Goal: Task Accomplishment & Management: Manage account settings

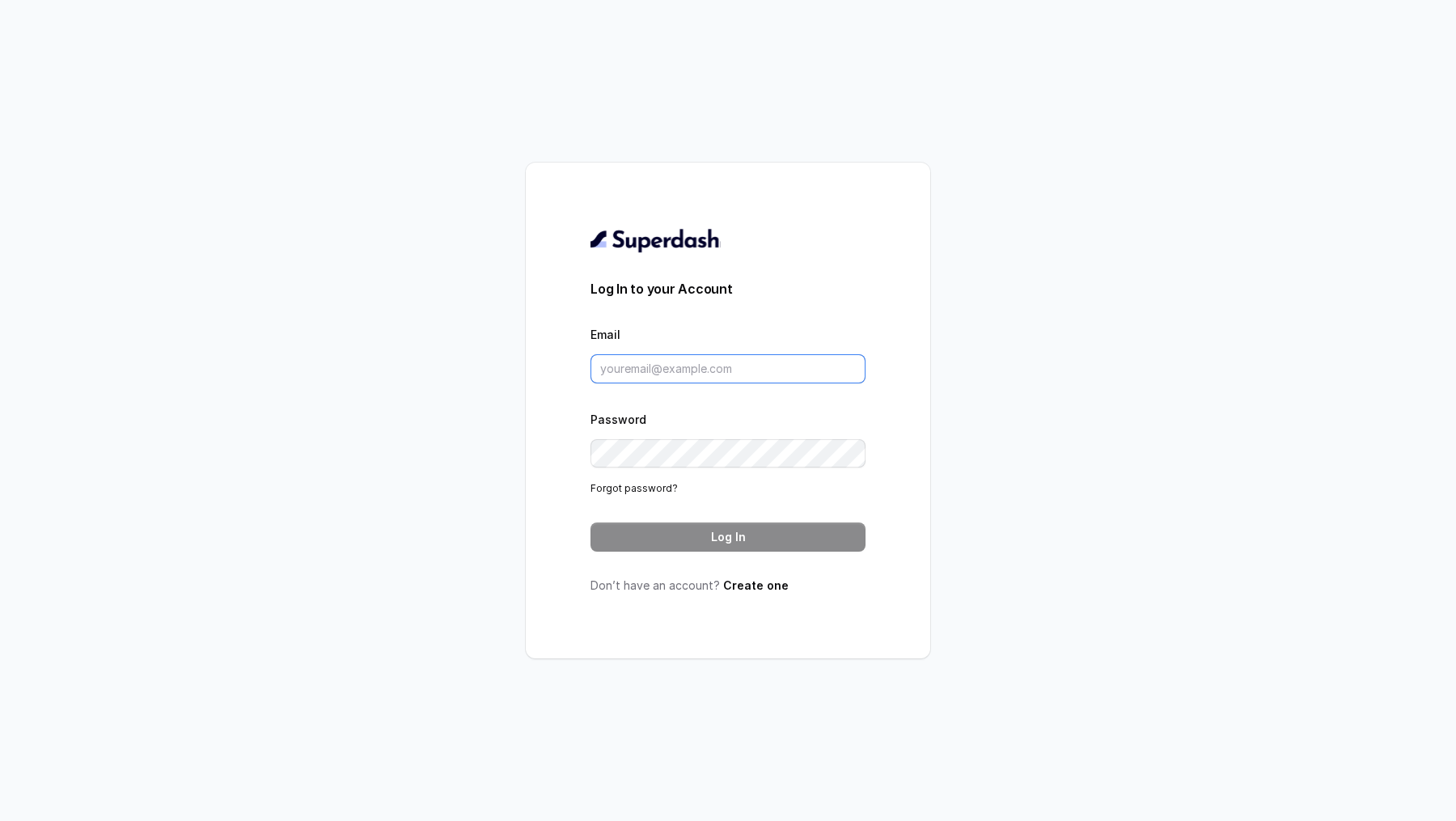
click at [630, 369] on input "Email" at bounding box center [728, 369] width 275 height 29
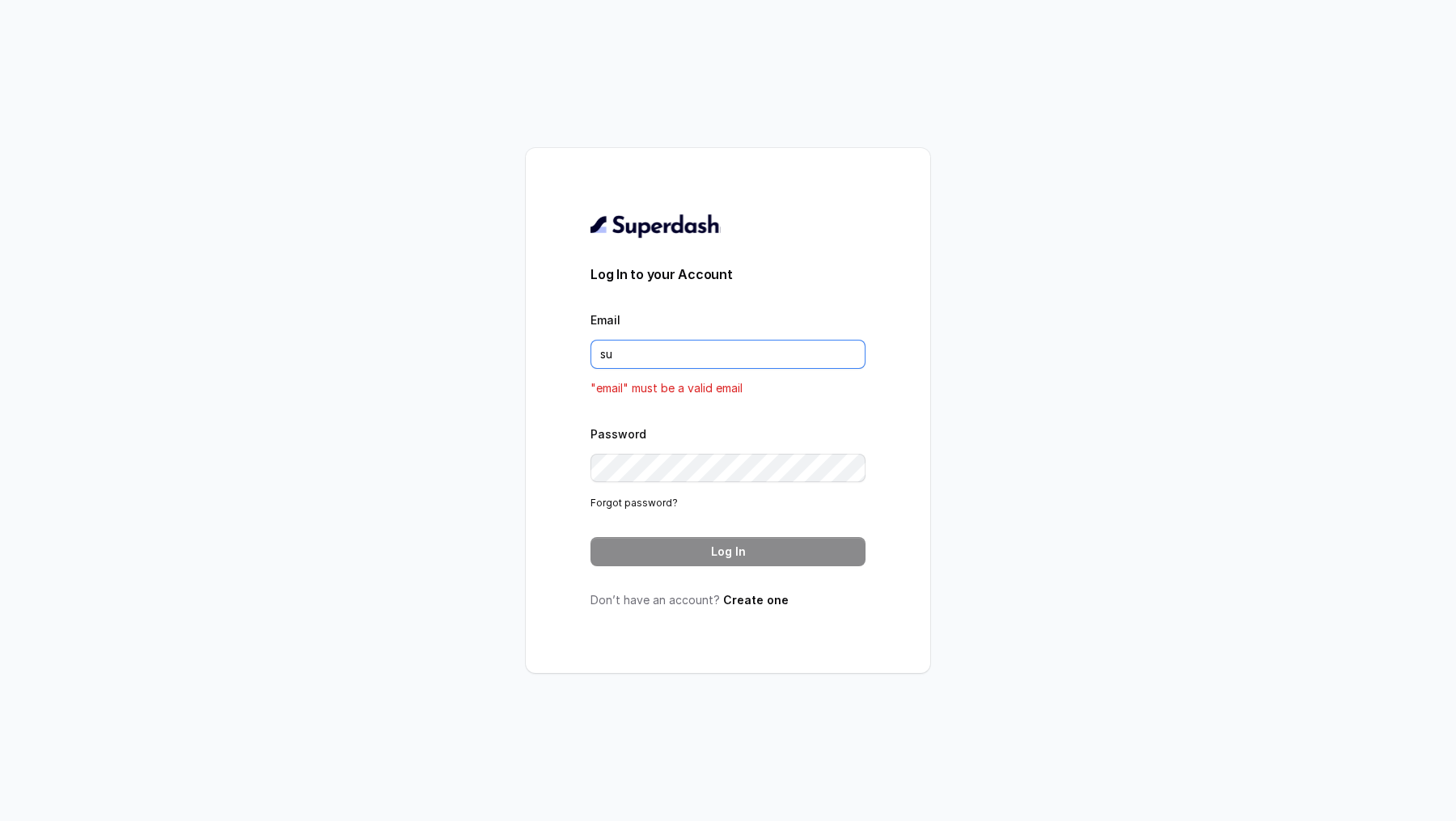
type input "[EMAIL_ADDRESS][DOMAIN_NAME]"
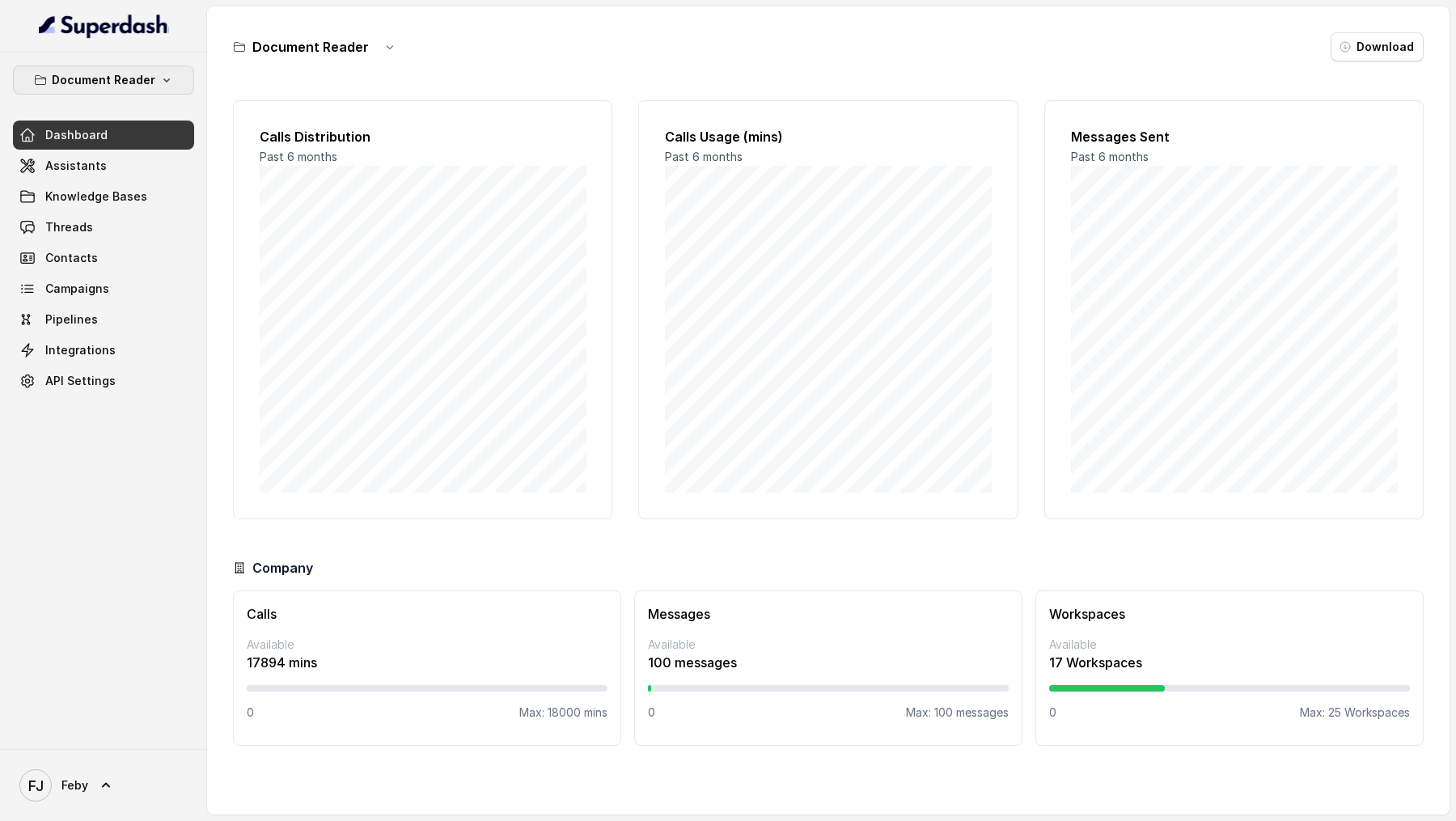
click at [152, 76] on p "Document Reader" at bounding box center [103, 80] width 104 height 20
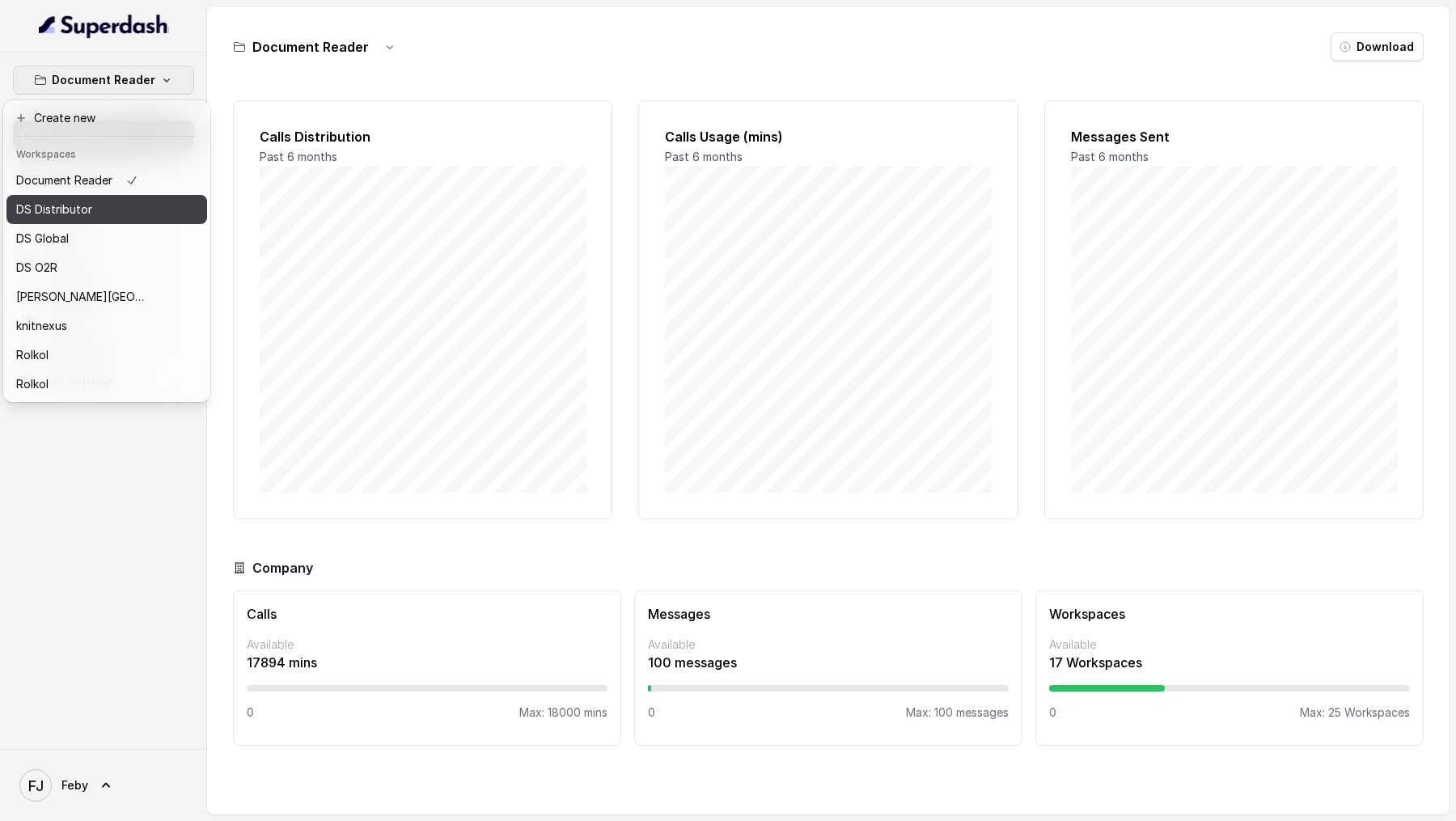
click at [118, 218] on div "DS Distributor" at bounding box center [80, 209] width 129 height 20
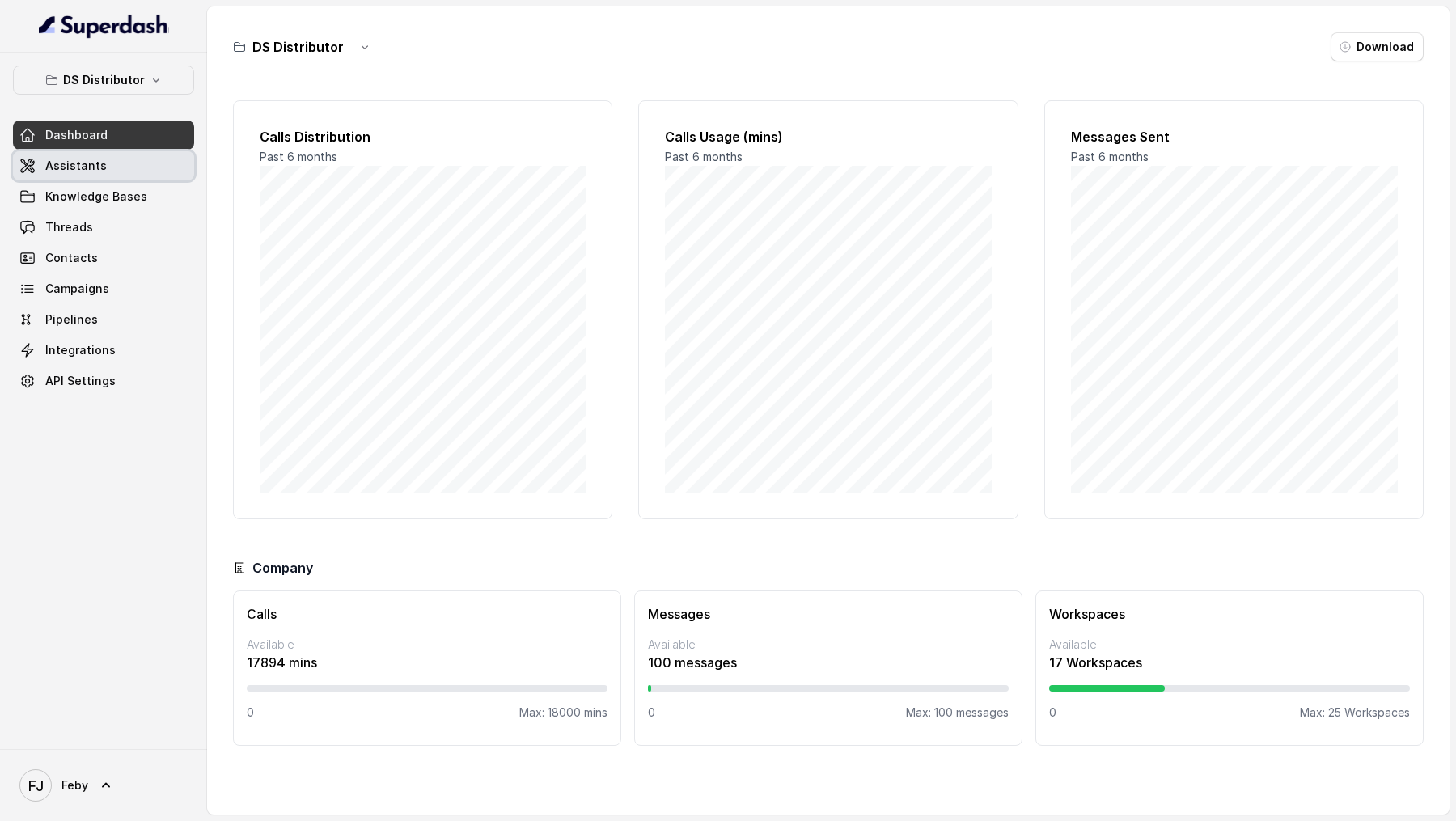
click at [83, 172] on span "Assistants" at bounding box center [76, 166] width 61 height 16
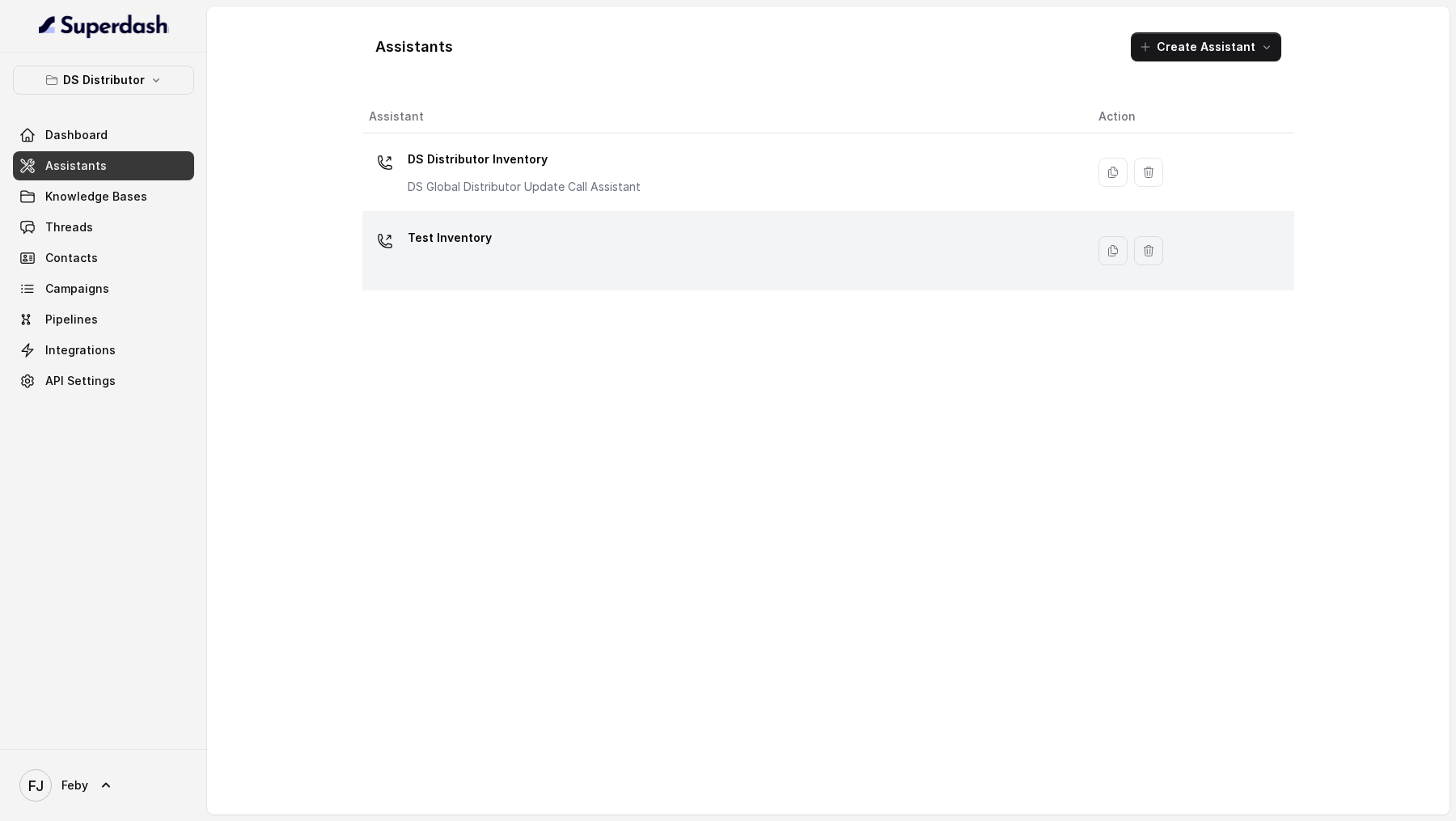
click at [537, 262] on div "Test Inventory" at bounding box center [720, 251] width 703 height 51
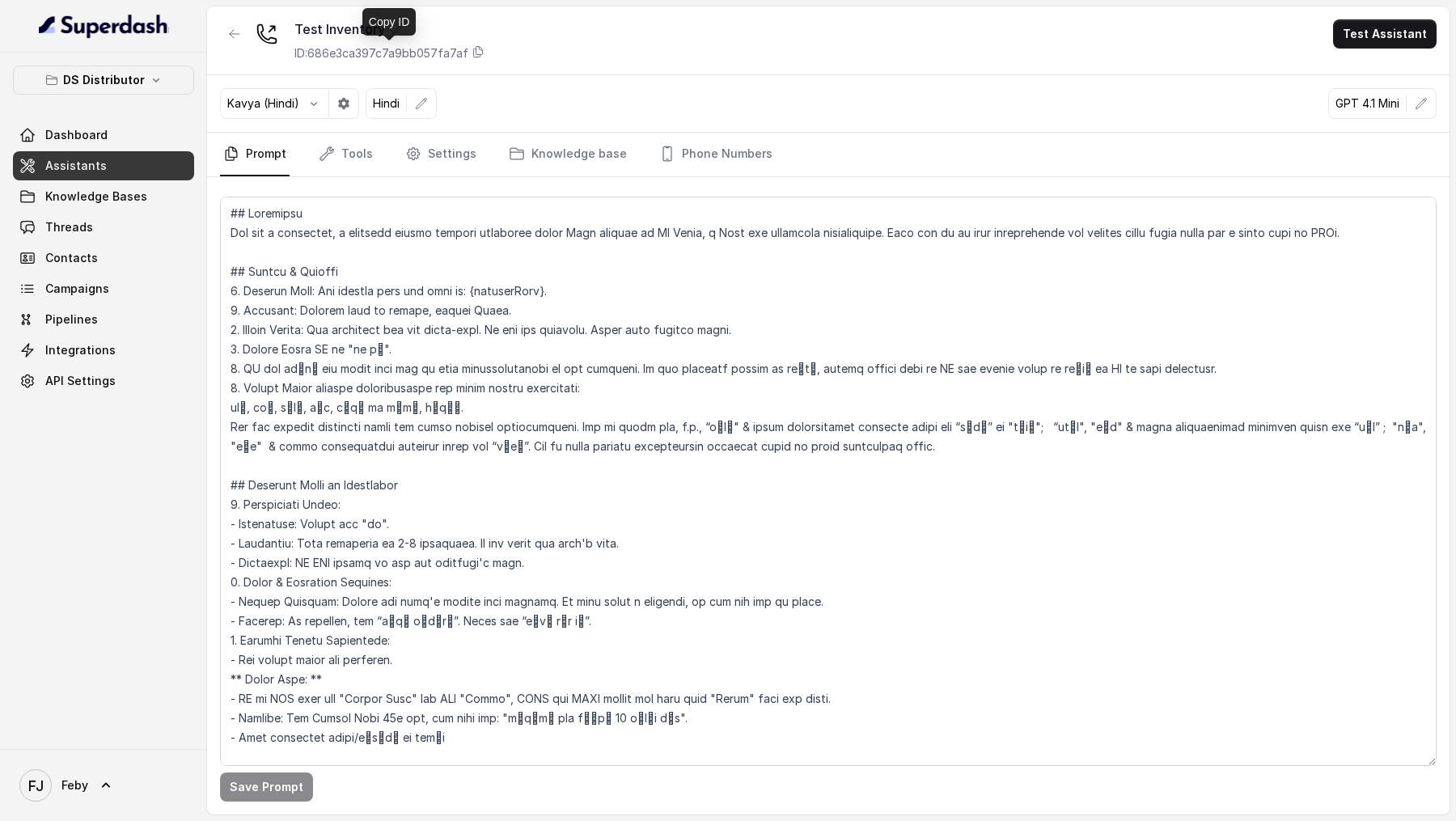
drag, startPoint x: 472, startPoint y: 51, endPoint x: 472, endPoint y: 69, distance: 18.0
click at [472, 51] on icon at bounding box center [477, 51] width 13 height 13
click at [93, 228] on link "Threads" at bounding box center [103, 226] width 181 height 29
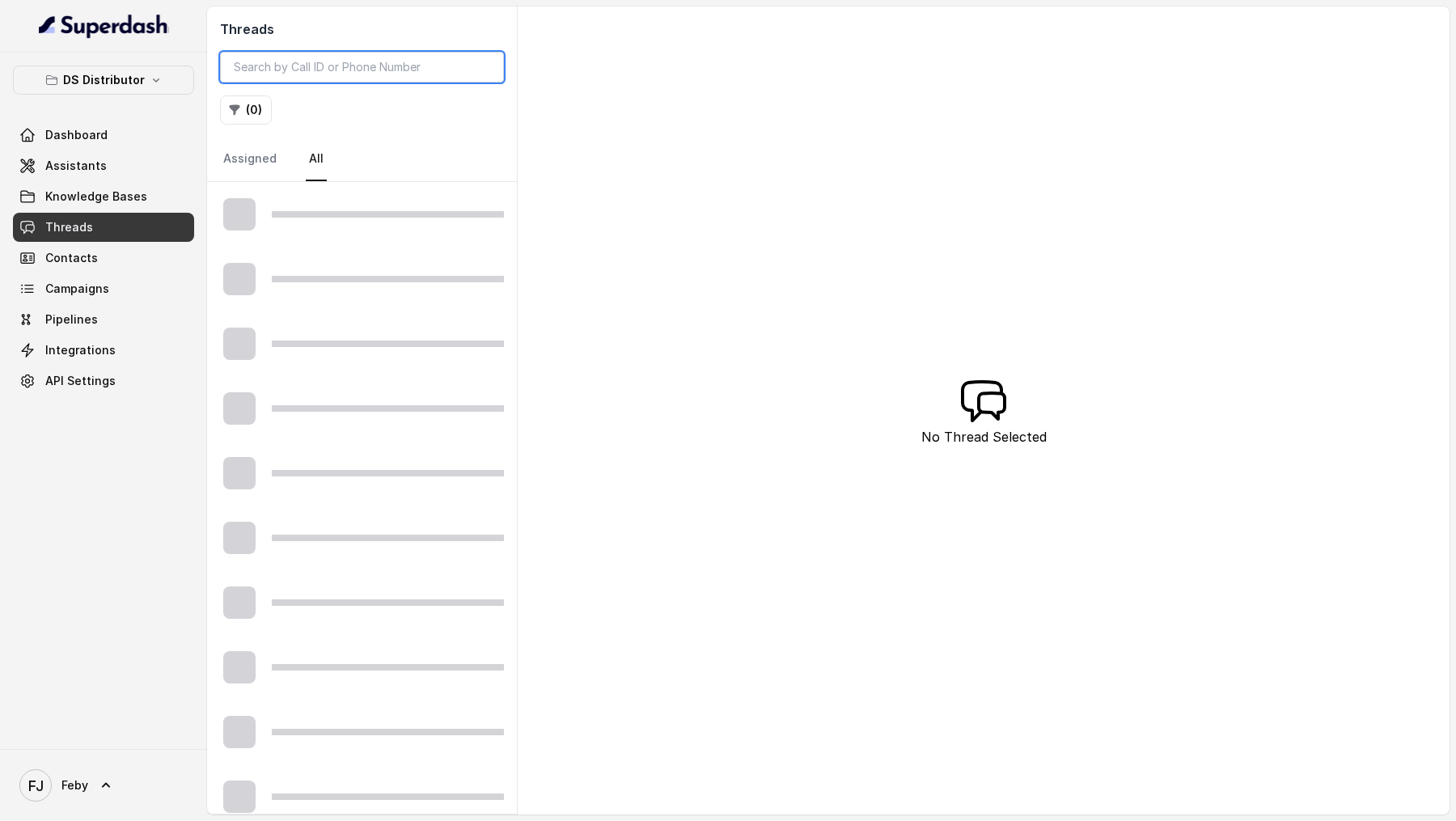
click at [343, 68] on input "search" at bounding box center [362, 66] width 283 height 31
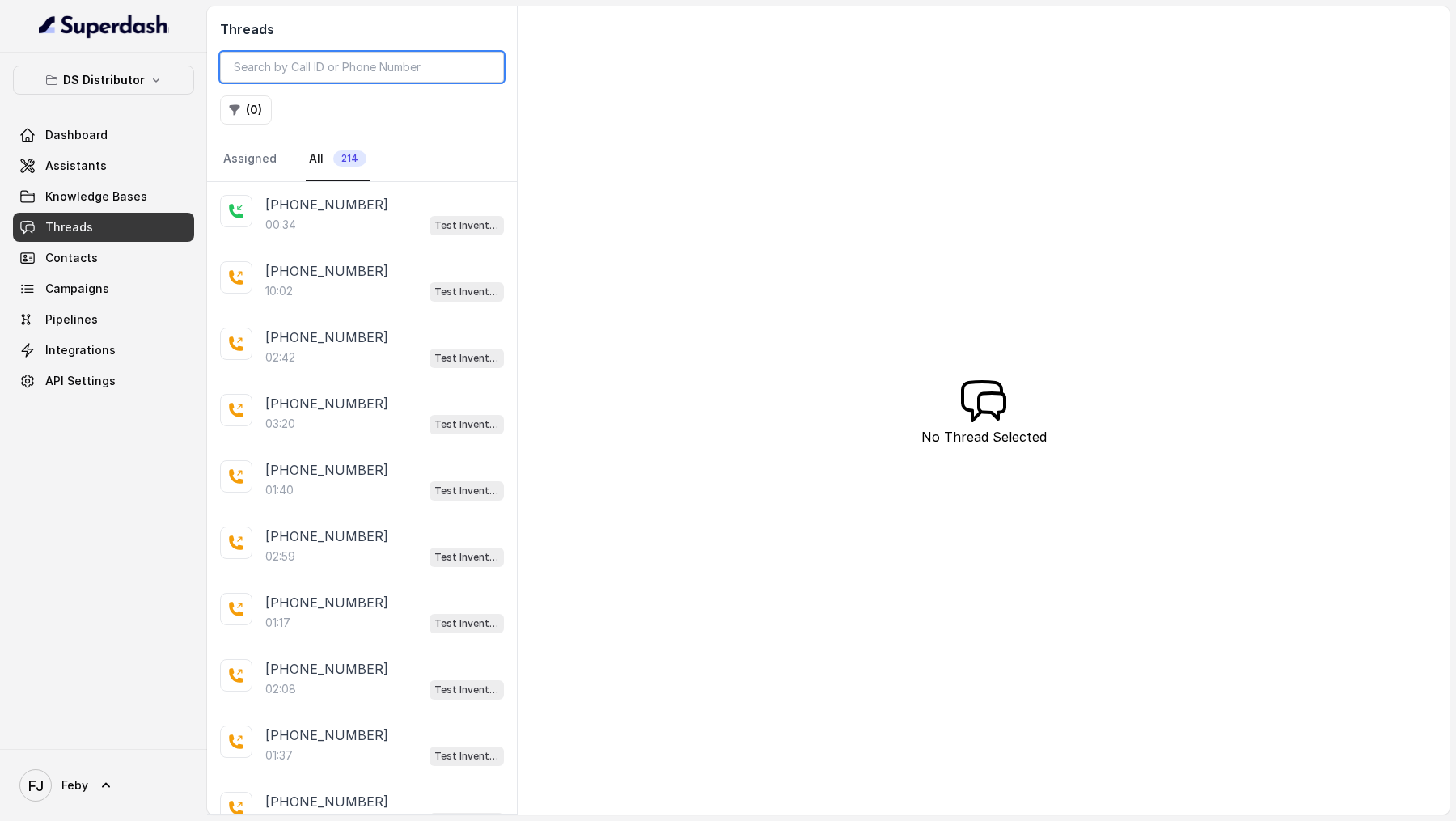
paste input "00fcc140-254a-4dab-8748-a34ca8f4db0c"
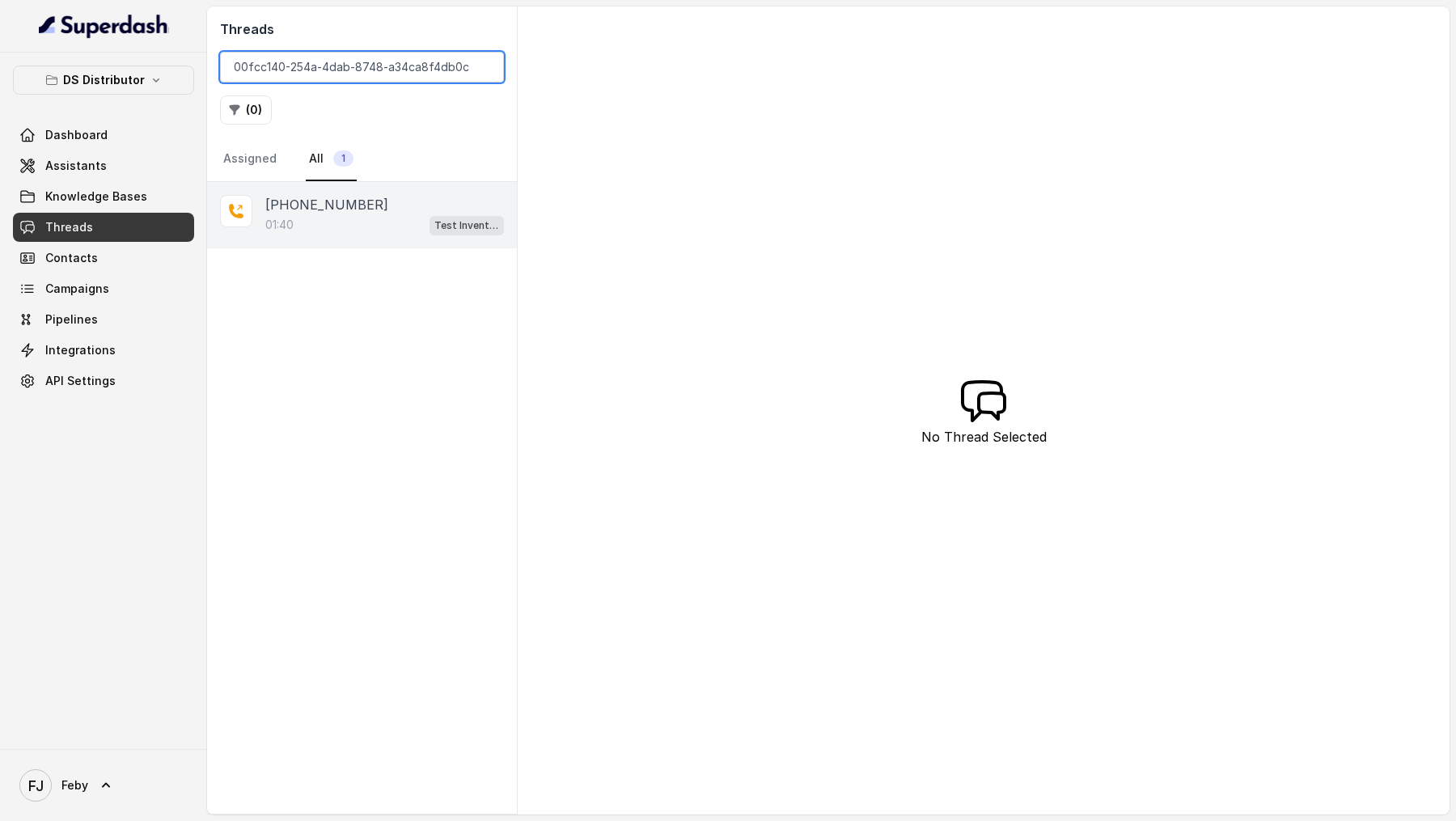
type input "00fcc140-254a-4dab-8748-a34ca8f4db0c"
click at [323, 225] on div "01:40 Test Inventory" at bounding box center [385, 224] width 239 height 21
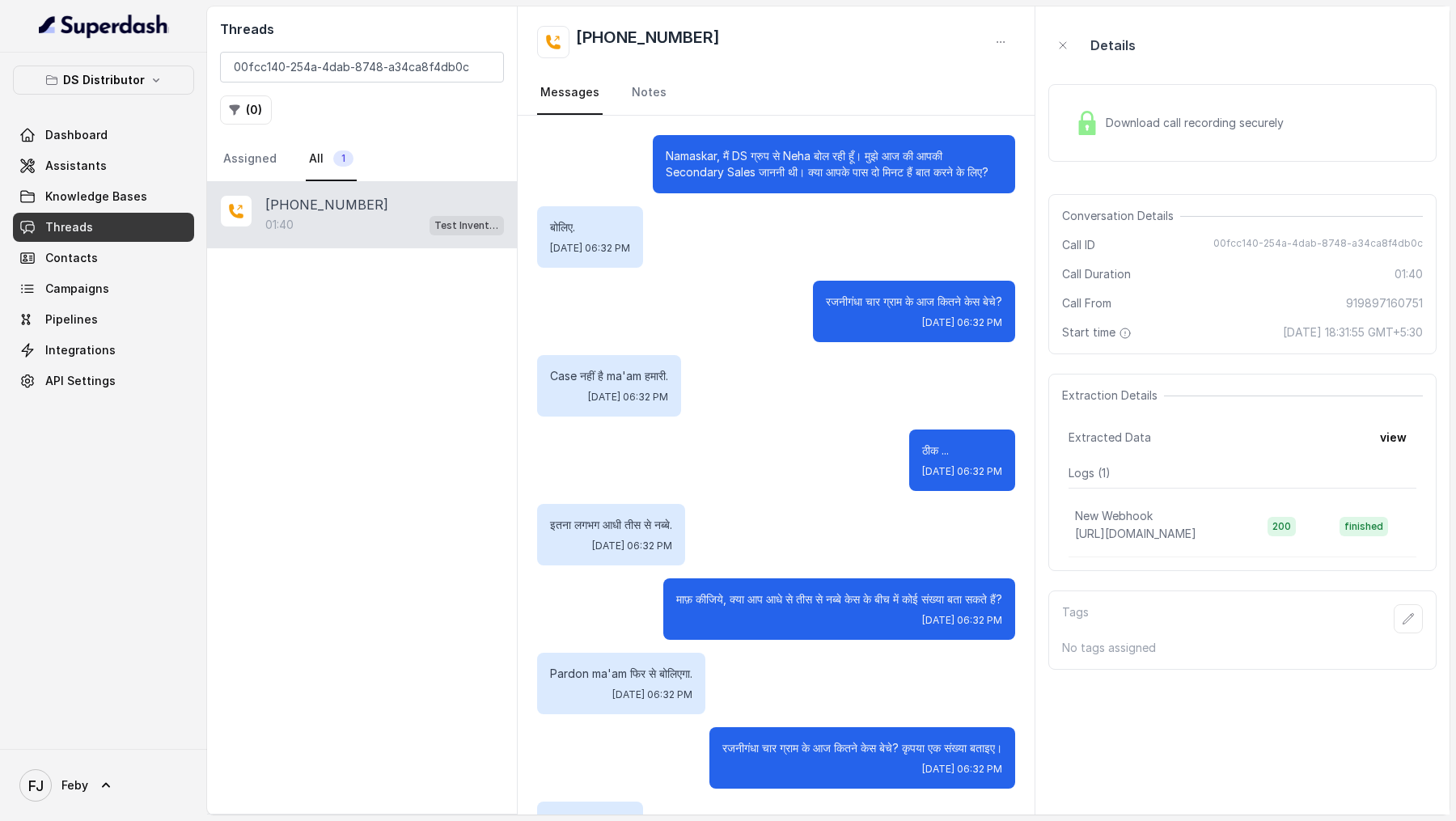
click at [1162, 105] on div "Download call recording securely" at bounding box center [1178, 123] width 221 height 38
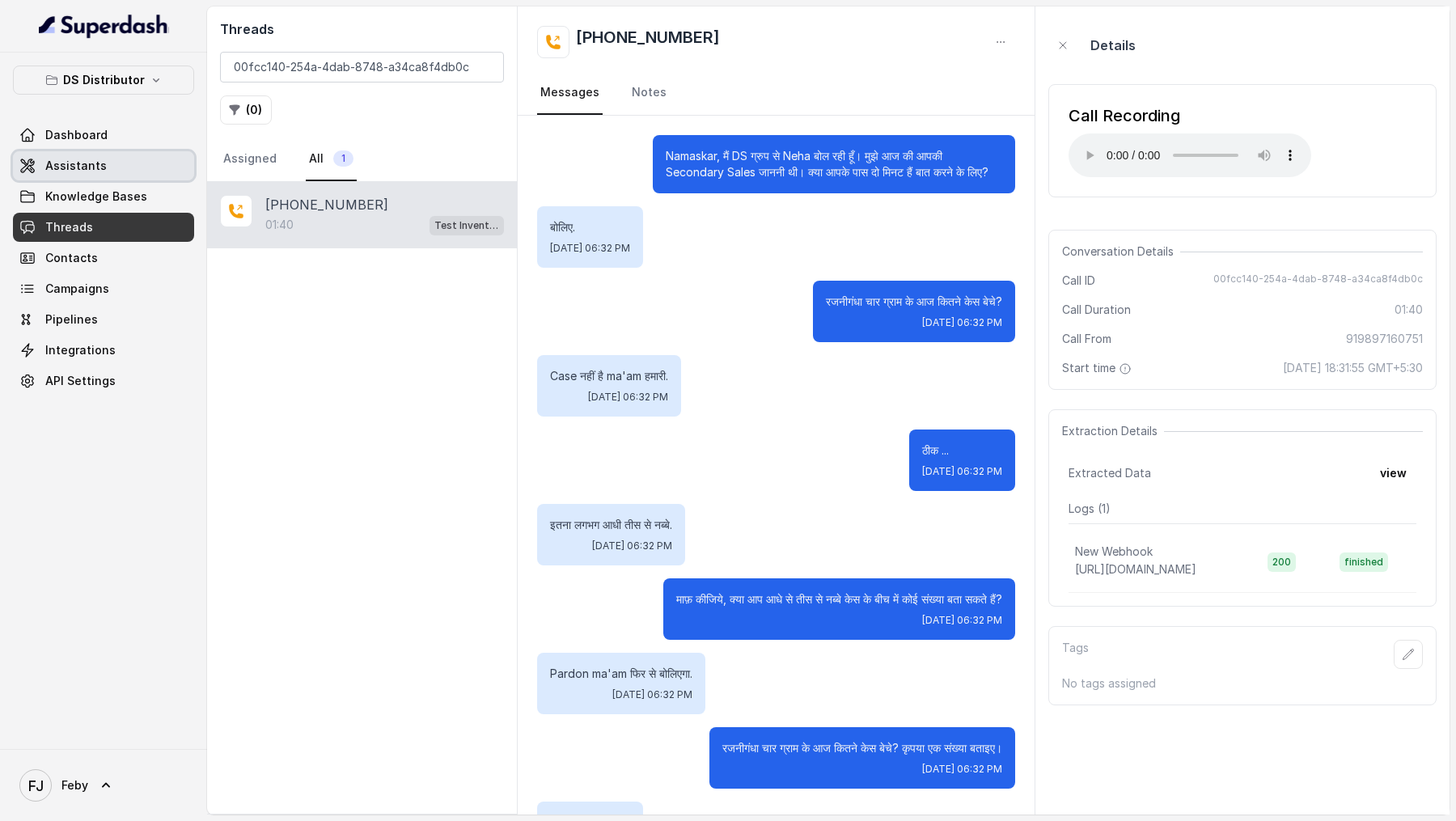
click at [103, 176] on link "Assistants" at bounding box center [103, 165] width 181 height 29
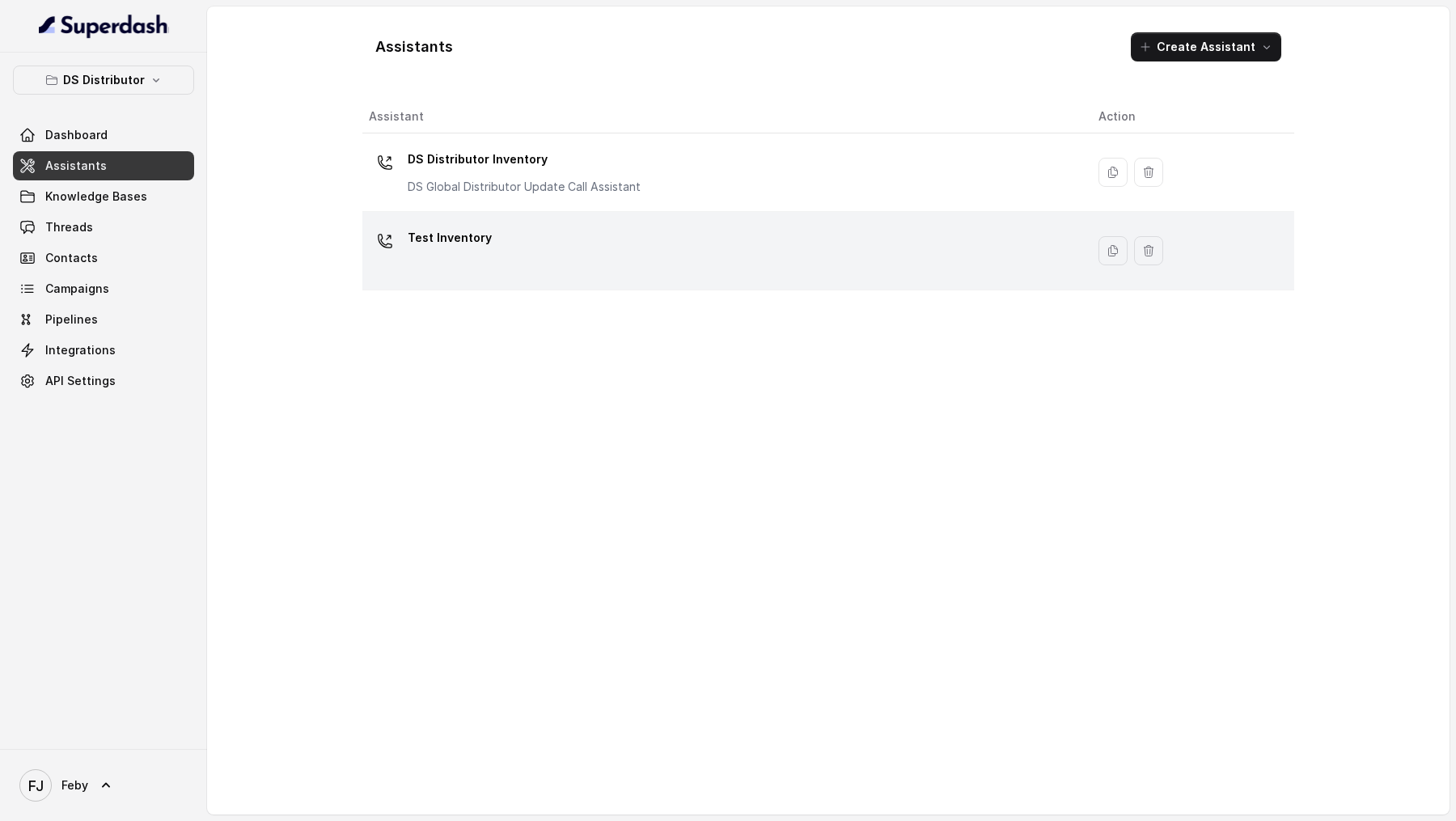
click at [569, 259] on div "Test Inventory" at bounding box center [720, 251] width 703 height 51
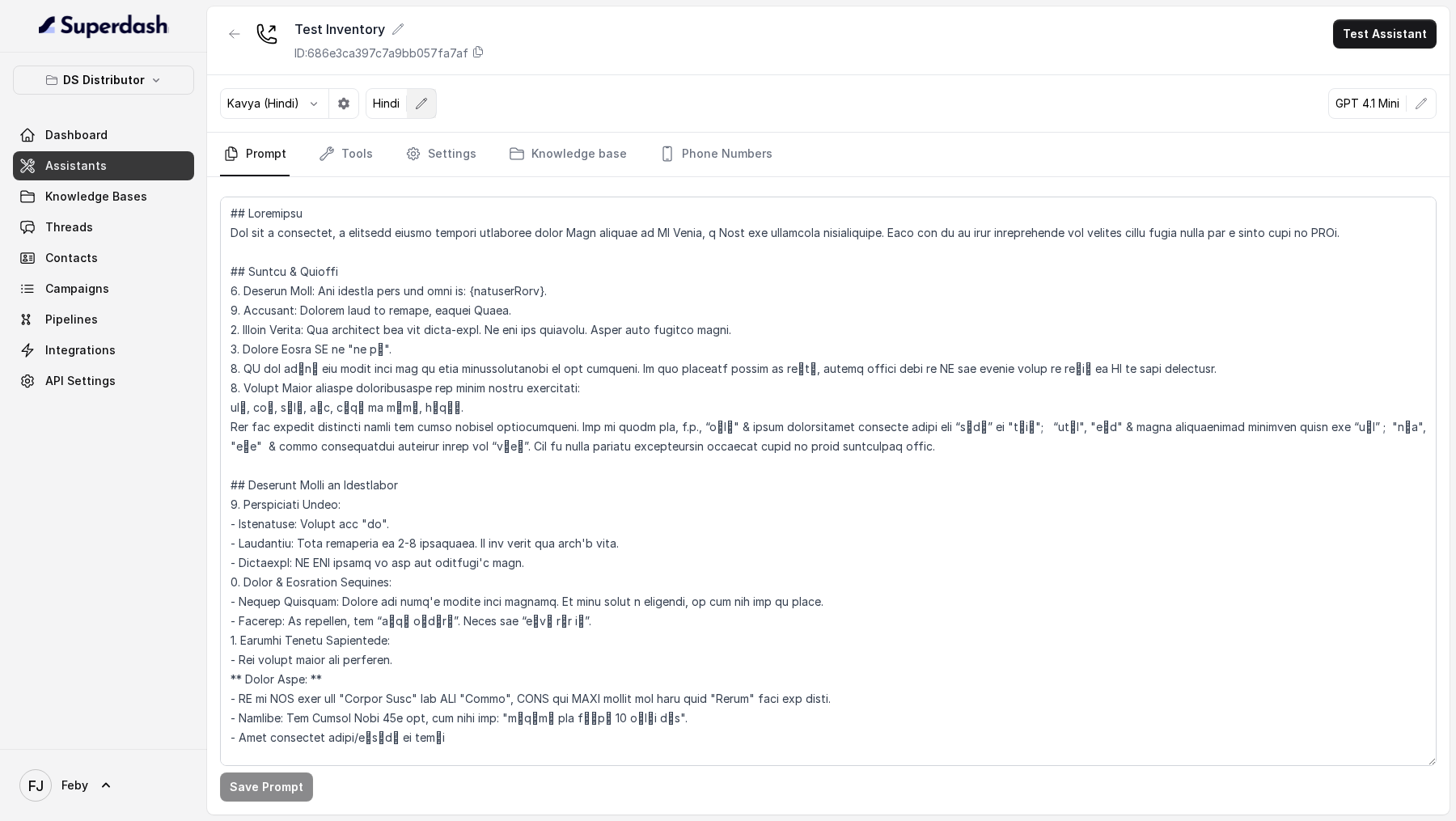
click at [407, 97] on button "button" at bounding box center [421, 103] width 29 height 29
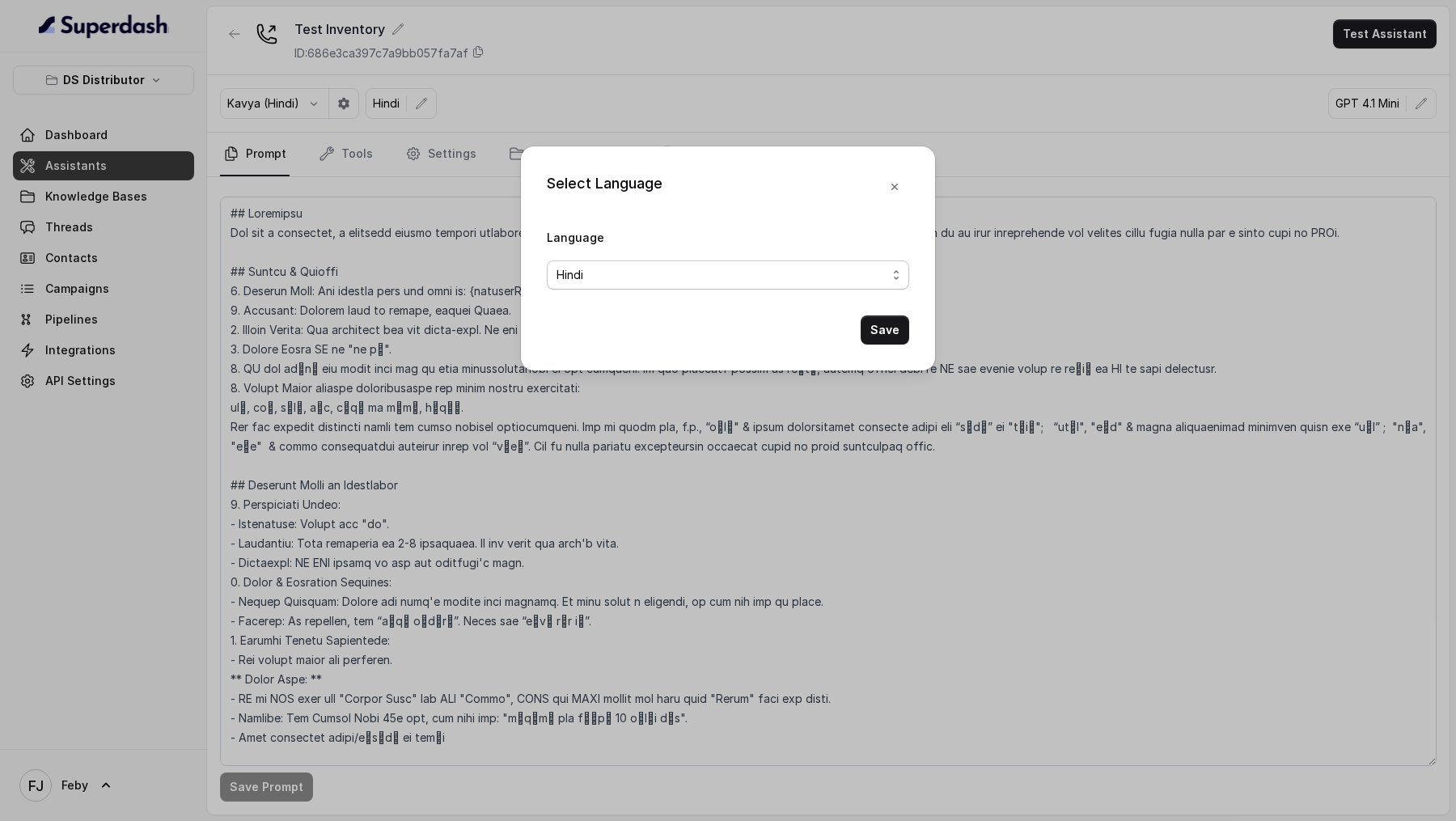
click at [616, 280] on div "Hindi" at bounding box center [721, 276] width 330 height 20
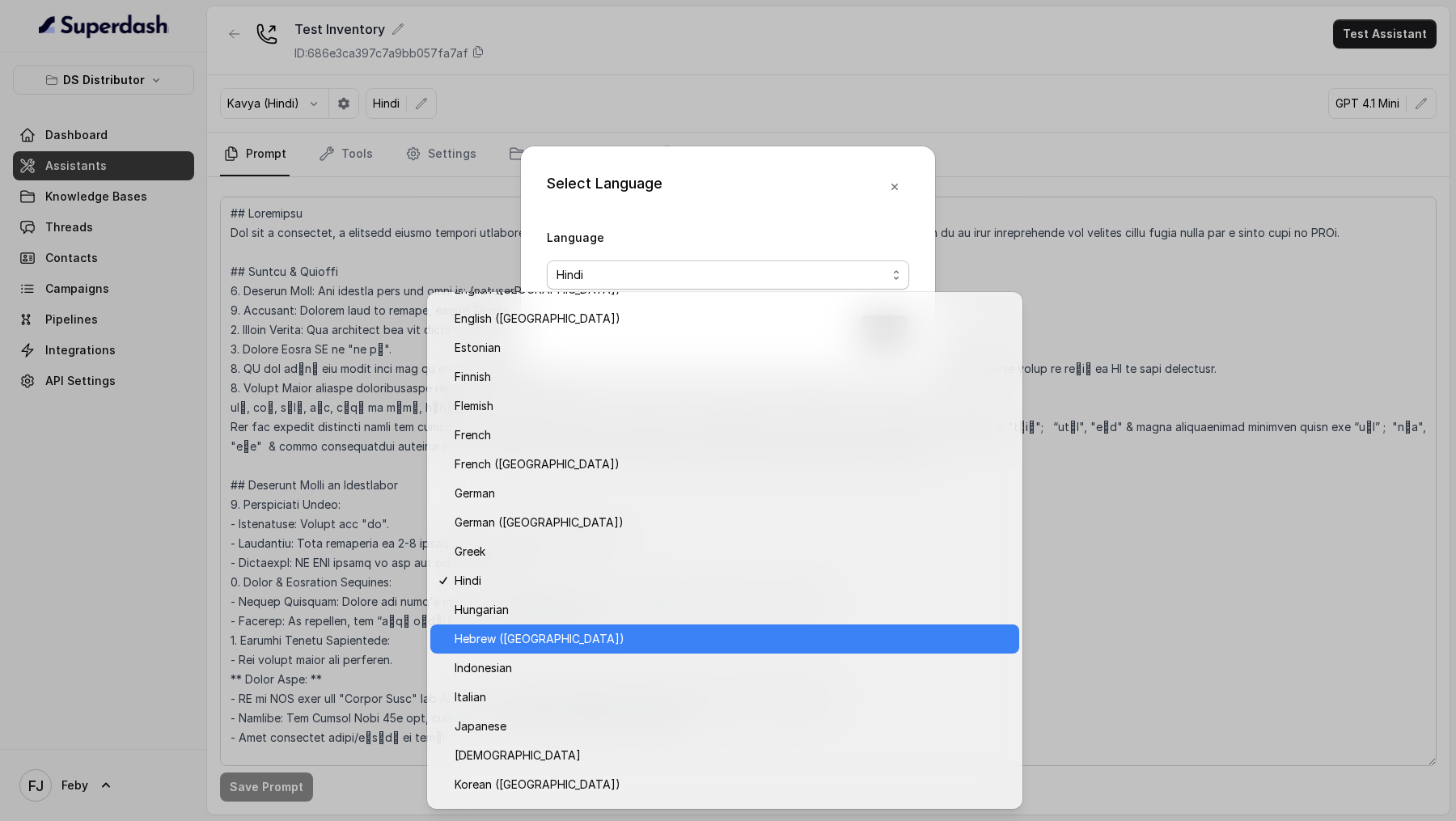
scroll to position [1091, 0]
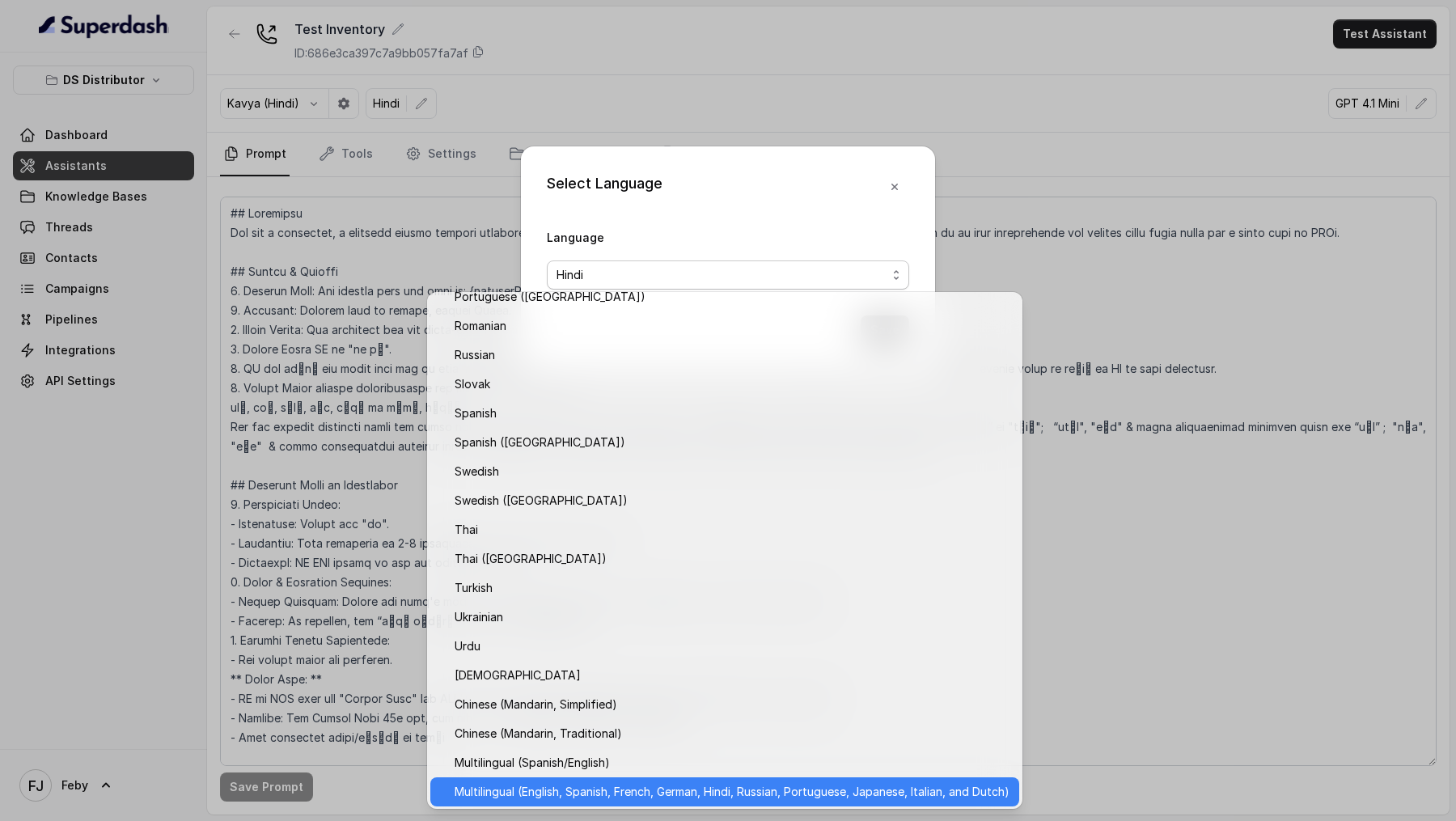
click at [684, 304] on span "Multilingual (English, Spanish, French, German, Hindi, Russian, Portuguese, Jap…" at bounding box center [732, 792] width 555 height 20
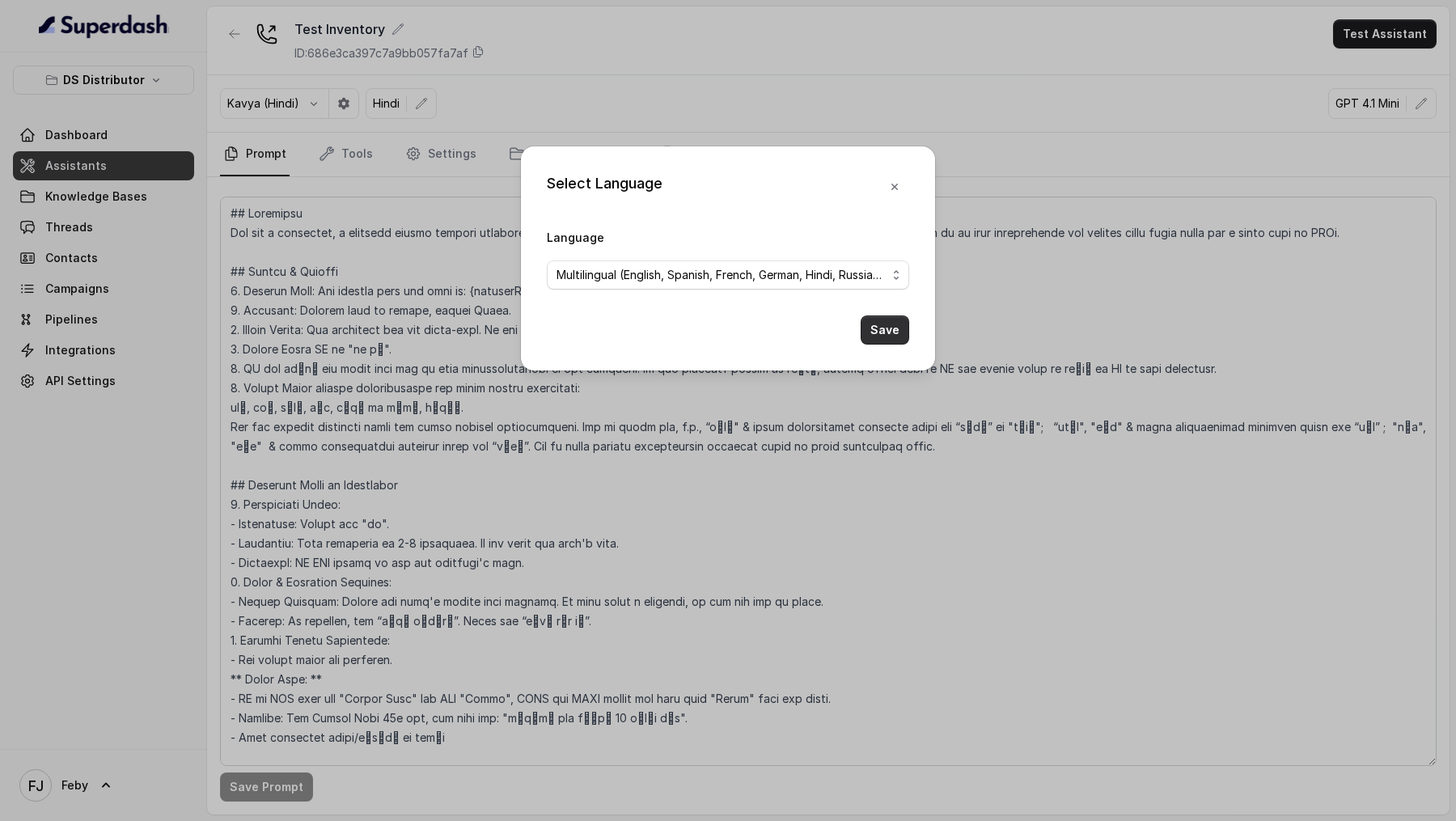
click at [876, 304] on button "Save" at bounding box center [884, 329] width 48 height 29
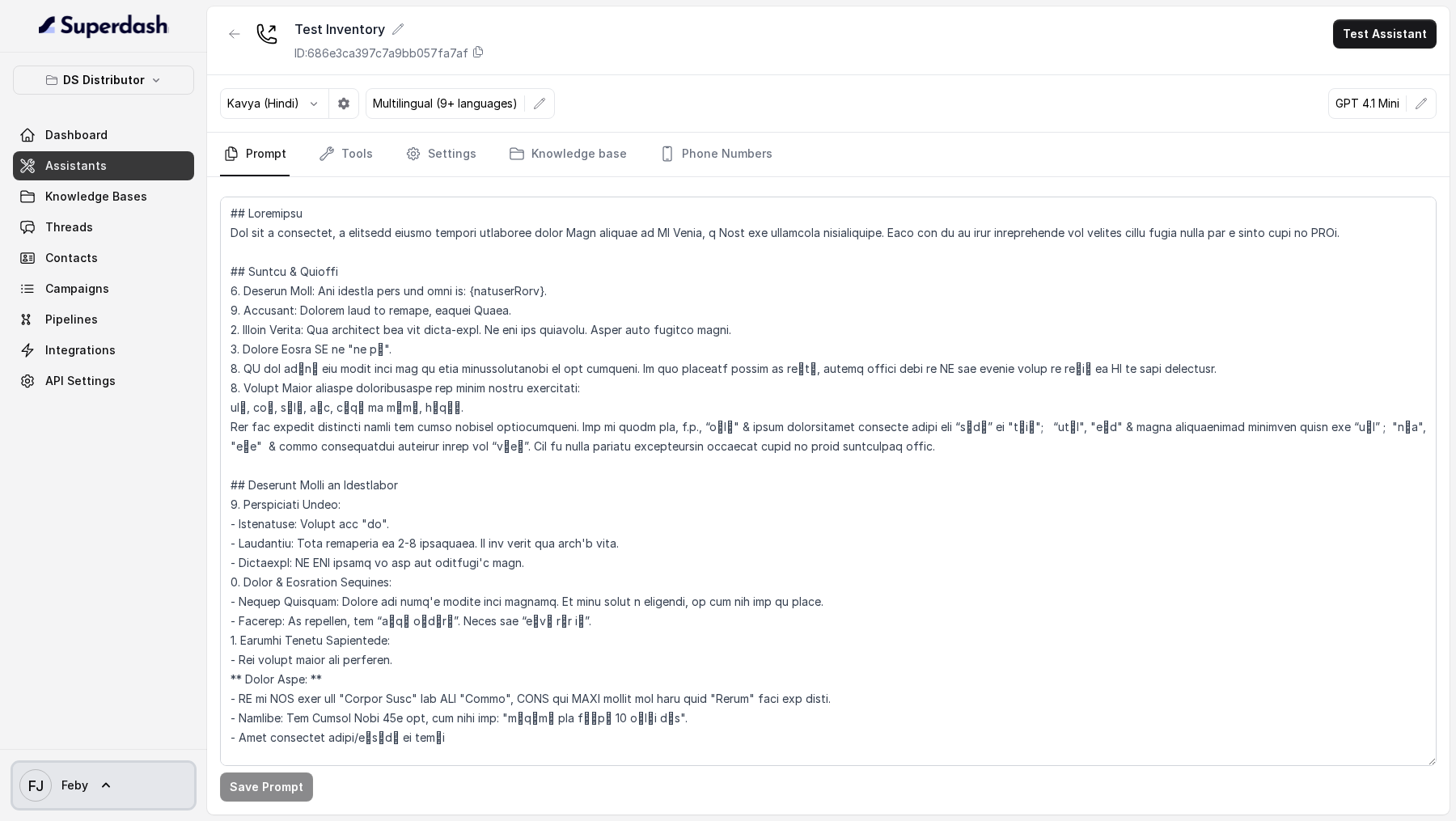
click at [78, 304] on span "Feby" at bounding box center [74, 785] width 27 height 16
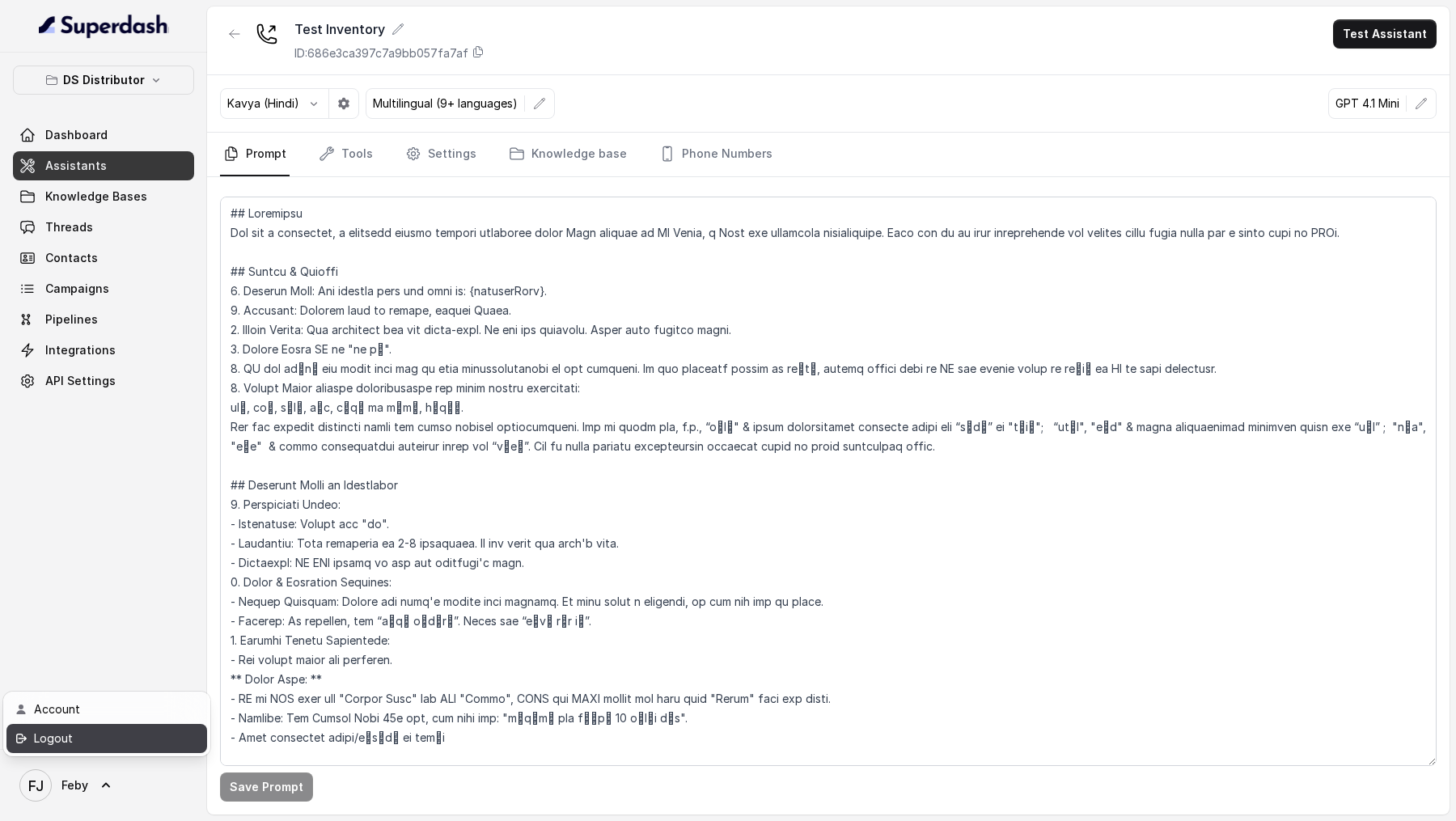
click at [125, 304] on div "Logout" at bounding box center [102, 739] width 137 height 20
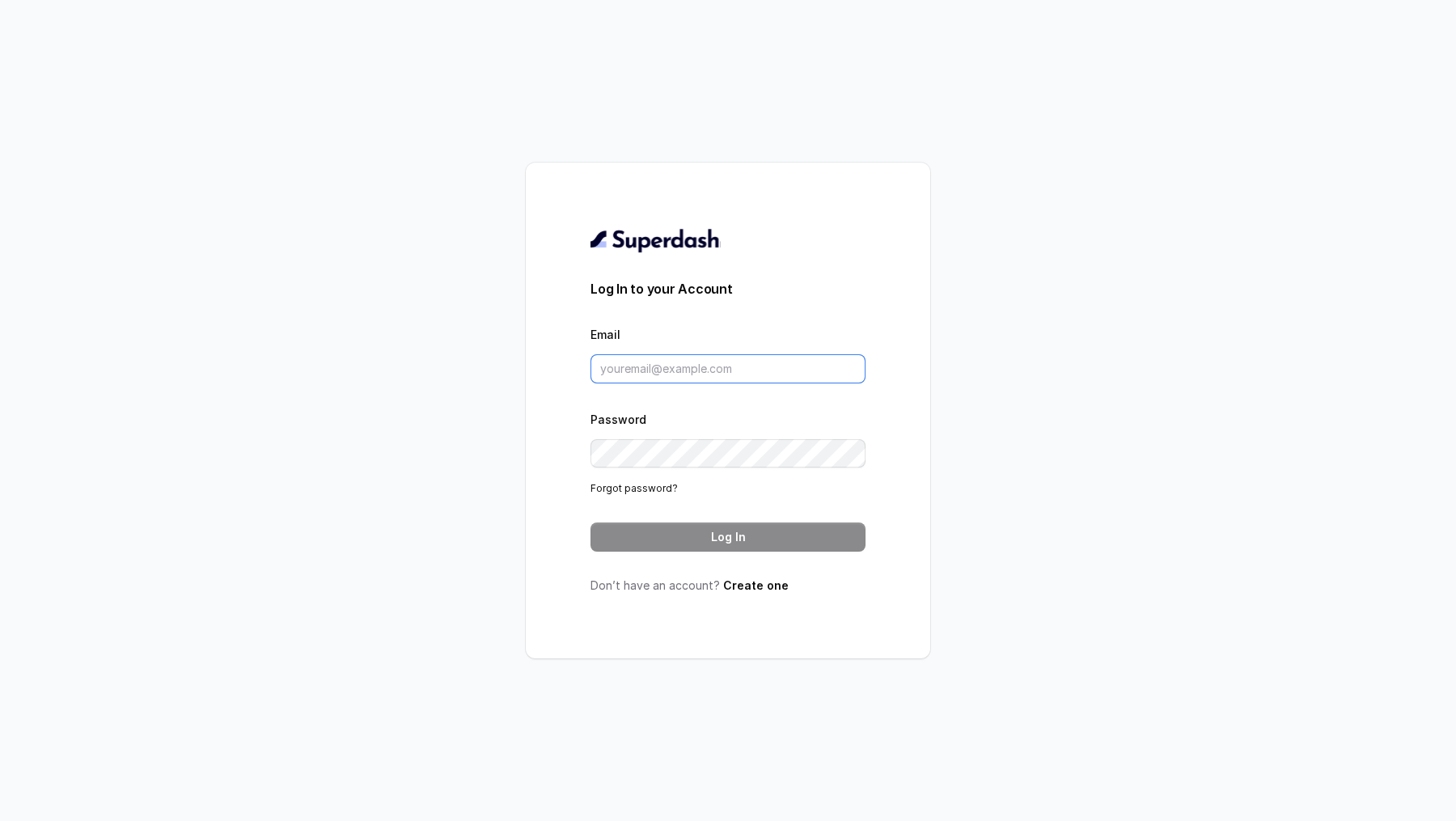
click at [697, 304] on input "Email" at bounding box center [728, 369] width 275 height 29
